Goal: Task Accomplishment & Management: Use online tool/utility

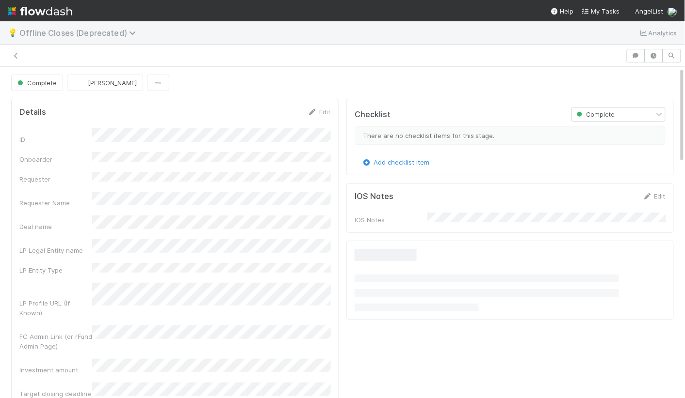
click at [54, 28] on span "Offline Closes (Deprecated)" at bounding box center [79, 33] width 121 height 10
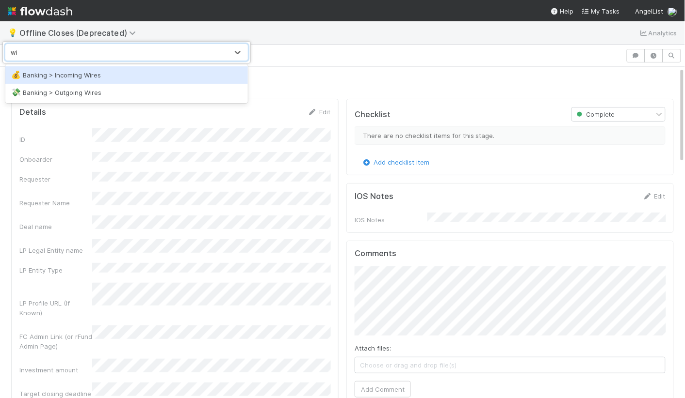
type input "w"
type input "d"
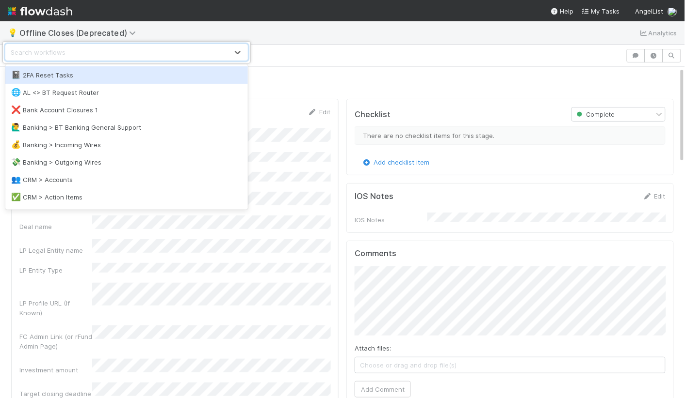
click at [148, 31] on div "option 2FA Reset Tasks focused, 1 of 35. 35 results available. Use Up and Down …" at bounding box center [342, 199] width 685 height 398
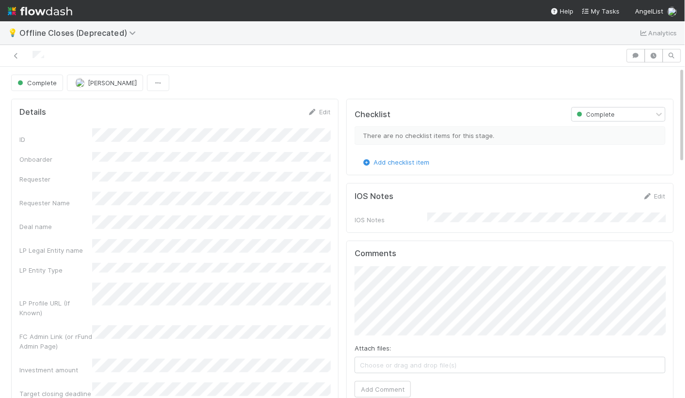
click at [51, 13] on img at bounding box center [40, 11] width 64 height 16
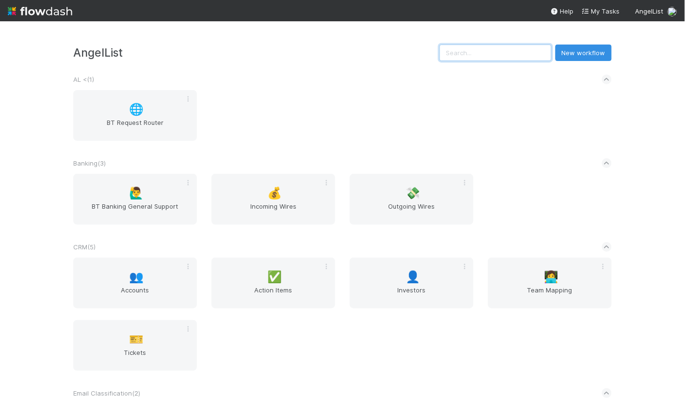
click at [510, 59] on input "text" at bounding box center [495, 53] width 112 height 16
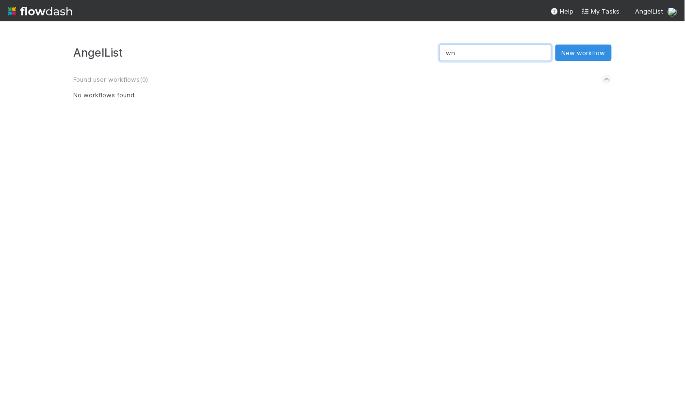
type input "w"
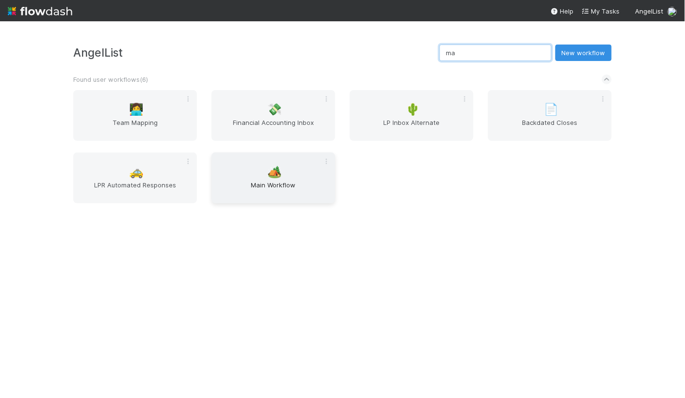
type input "ma"
click at [280, 191] on span "Main Workflow" at bounding box center [273, 189] width 116 height 19
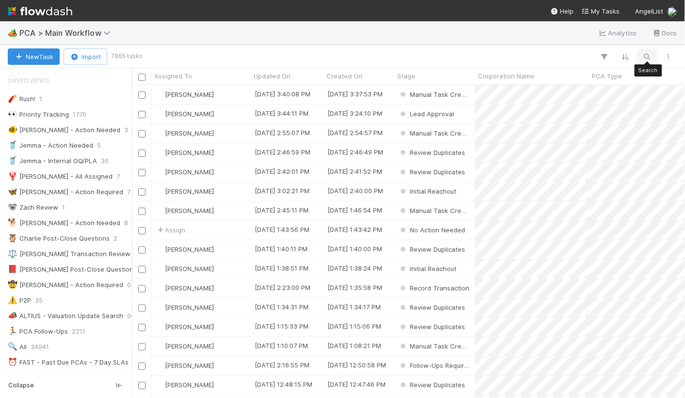
click at [649, 56] on icon "button" at bounding box center [647, 56] width 10 height 9
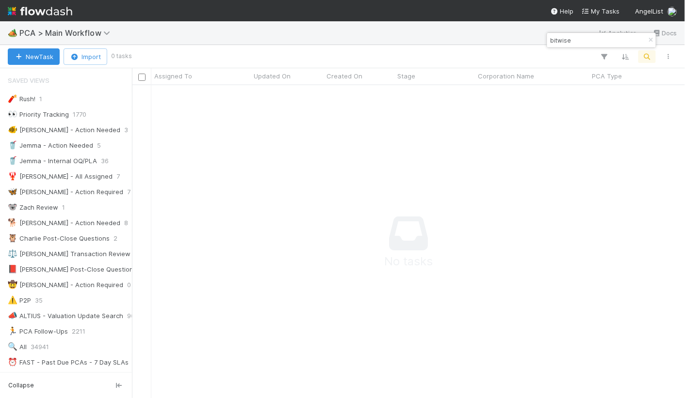
drag, startPoint x: 575, startPoint y: 43, endPoint x: 535, endPoint y: 43, distance: 40.2
click at [535, 43] on body "🏕️ PCA > Main Workflow Analytics Docs New Task Import 0 tasks Assigned To Updat…" at bounding box center [342, 199] width 685 height 398
type input "b"
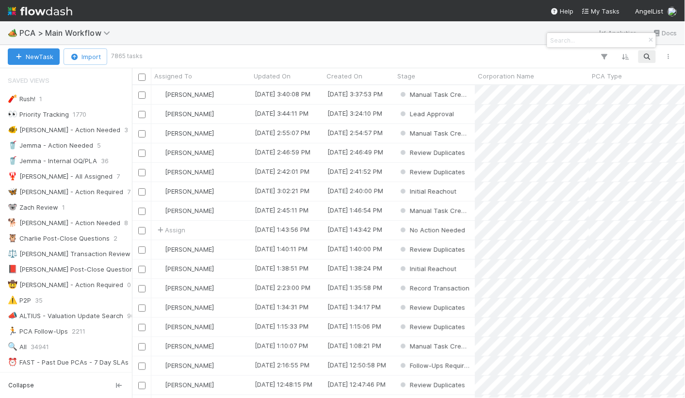
scroll to position [0, 0]
paste input "BIT Gaingels Fund I, a series of AngelList-GP-Funds-I, LP"
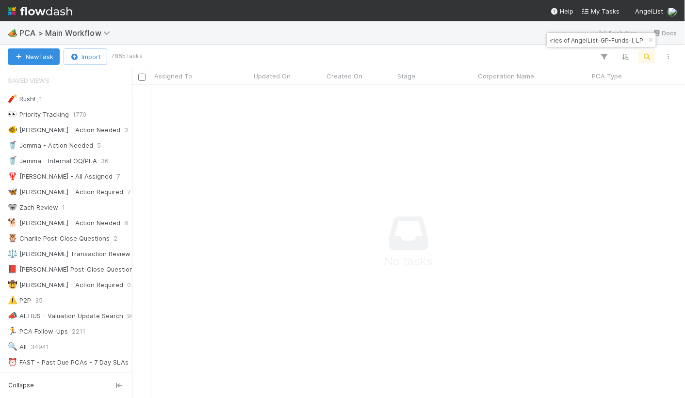
scroll to position [313, 553]
type input "BIT Gaingels Fund I, a series of AngelList-GP-Funds-I, LP"
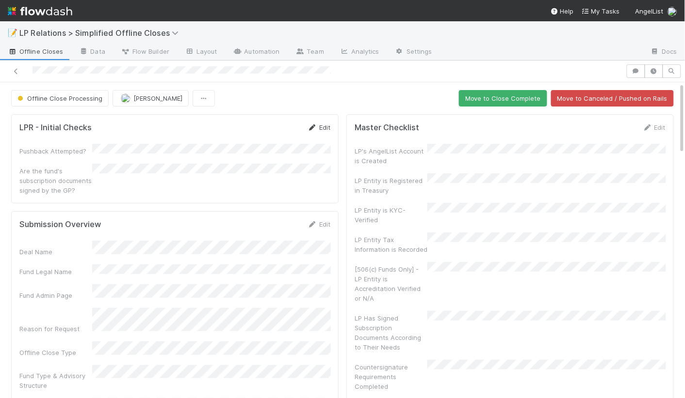
click at [319, 129] on link "Edit" at bounding box center [318, 128] width 23 height 8
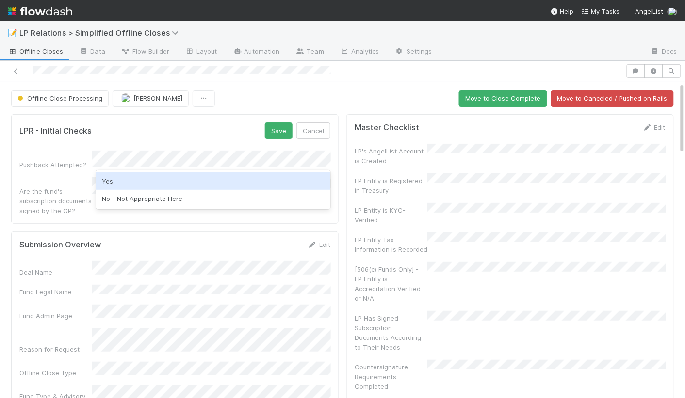
click at [137, 178] on div "Yes" at bounding box center [213, 181] width 235 height 17
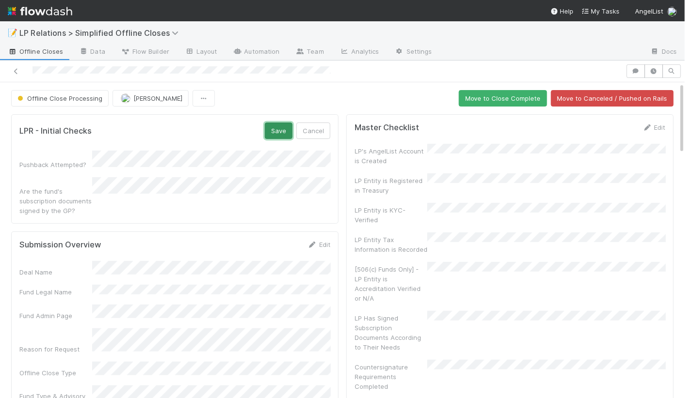
click at [288, 134] on button "Save" at bounding box center [279, 131] width 28 height 16
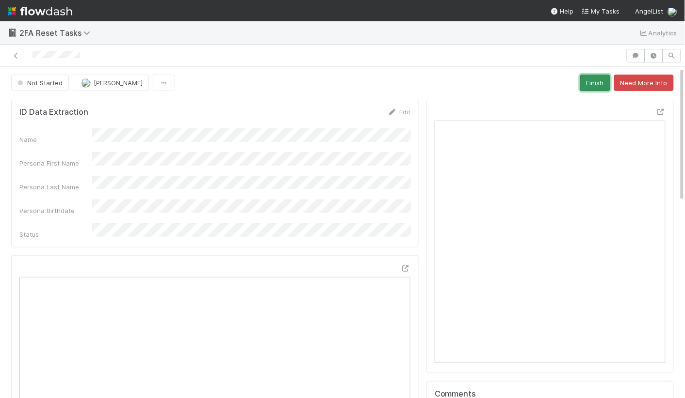
click at [608, 83] on button "Finish" at bounding box center [595, 83] width 30 height 16
click at [601, 81] on button "Finish" at bounding box center [595, 83] width 30 height 16
click at [589, 87] on button "Finish" at bounding box center [595, 83] width 30 height 16
